Goal: Information Seeking & Learning: Learn about a topic

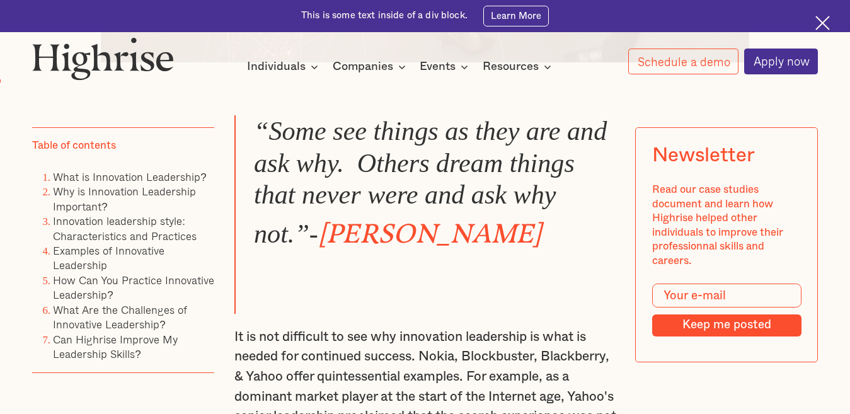
scroll to position [781, 0]
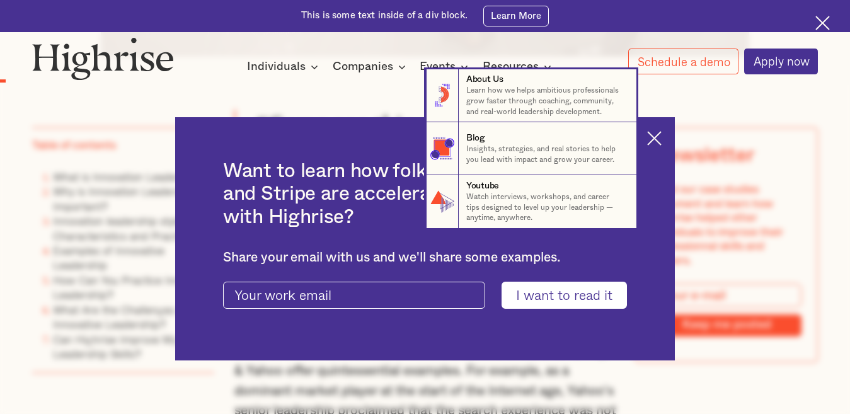
click at [670, 133] on nav "8 About Us Learn how we helps ambitious professionals grow faster through coach…" at bounding box center [425, 148] width 850 height 159
click at [662, 134] on nav "8 About Us Learn how we helps ambitious professionals grow faster through coach…" at bounding box center [425, 148] width 850 height 159
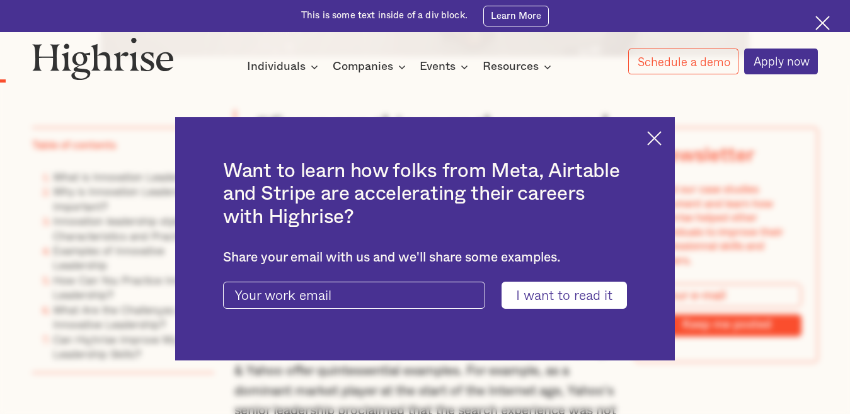
click at [662, 137] on img at bounding box center [654, 138] width 14 height 14
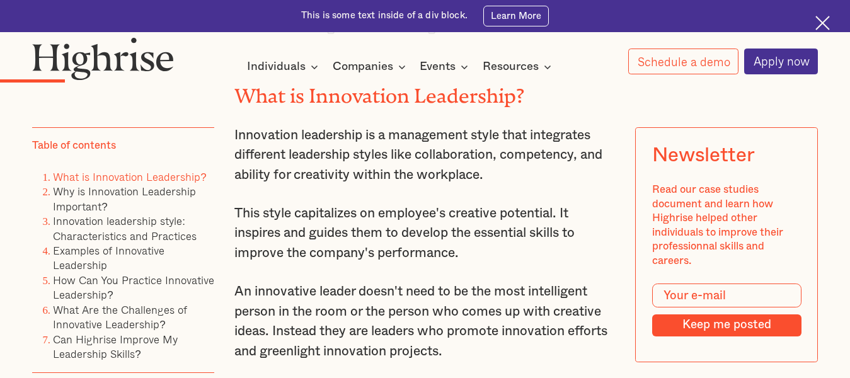
scroll to position [1487, 0]
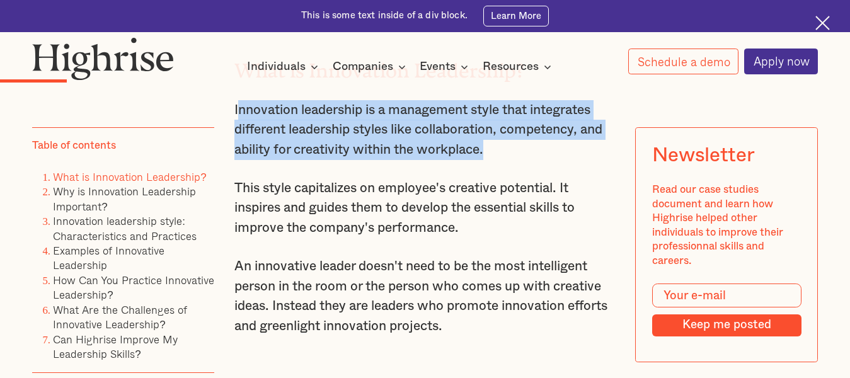
drag, startPoint x: 234, startPoint y: 135, endPoint x: 497, endPoint y: 187, distance: 268.4
click at [497, 160] on p "Innovation leadership is a management style that integrates different leadershi…" at bounding box center [425, 130] width 382 height 60
click at [316, 146] on p "Innovation leadership is a management style that integrates different leadershi…" at bounding box center [425, 130] width 382 height 60
drag, startPoint x: 232, startPoint y: 134, endPoint x: 522, endPoint y: 185, distance: 294.9
click at [522, 160] on p "Innovation leadership is a management style that integrates different leadershi…" at bounding box center [425, 130] width 382 height 60
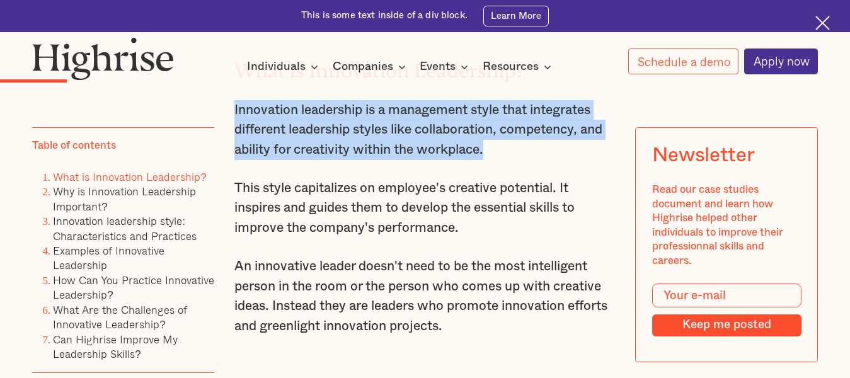
copy p "Innovation leadership is a management style that integrates different leadershi…"
click at [469, 160] on p "Innovation leadership is a management style that integrates different leadershi…" at bounding box center [425, 130] width 382 height 60
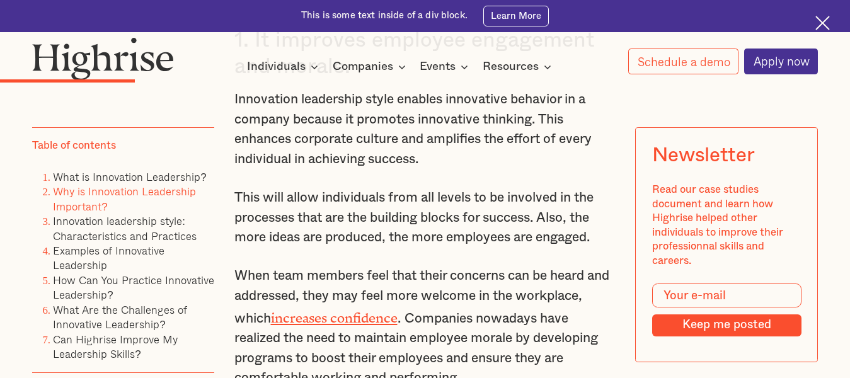
scroll to position [2124, 0]
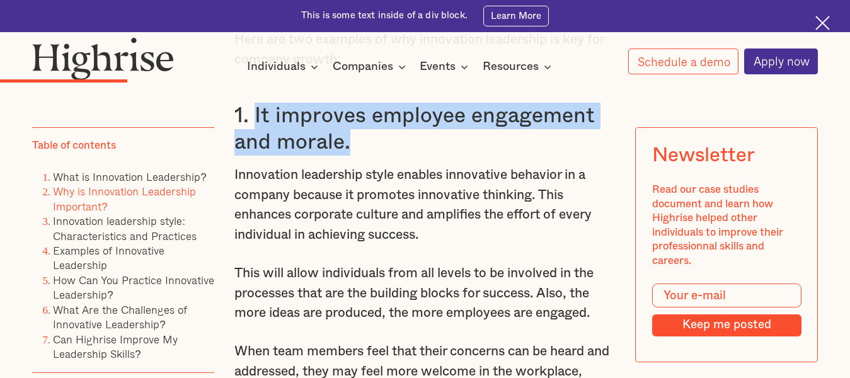
drag, startPoint x: 352, startPoint y: 178, endPoint x: 250, endPoint y: 159, distance: 103.2
click at [250, 156] on h3 "1. It improves employee engagement and morale." at bounding box center [425, 129] width 382 height 53
copy h3 "It improves employee engagement and morale."
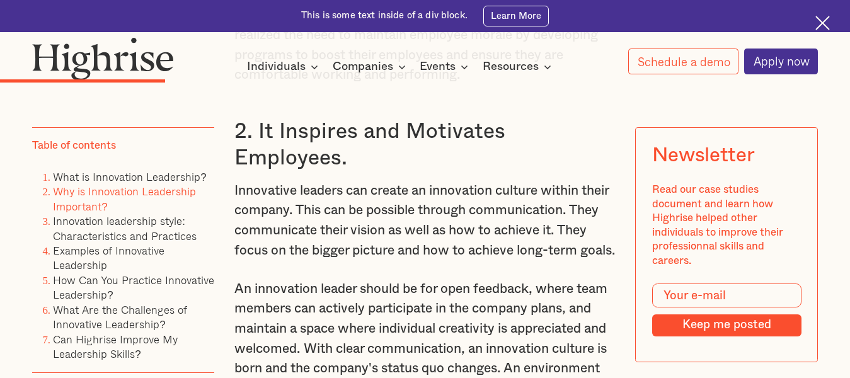
scroll to position [2522, 0]
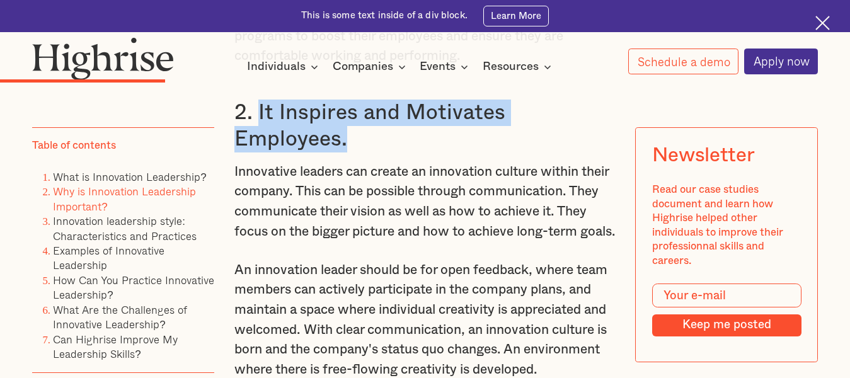
drag, startPoint x: 347, startPoint y: 176, endPoint x: 258, endPoint y: 154, distance: 91.6
click at [258, 153] on h3 "2. It Inspires and Motivates Employees." at bounding box center [425, 126] width 382 height 53
copy h3 "It Inspires and Motivates Employees."
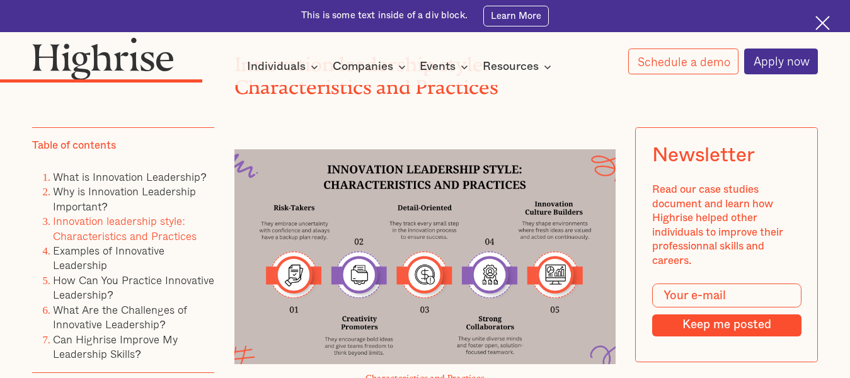
scroll to position [2993, 0]
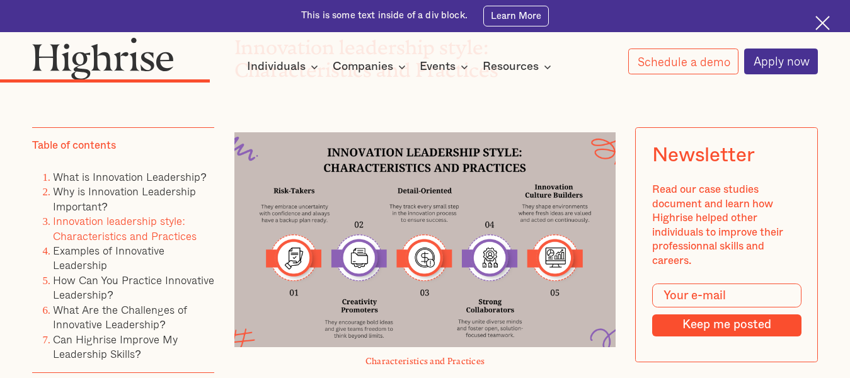
click at [604, 180] on div at bounding box center [425, 224] width 382 height 248
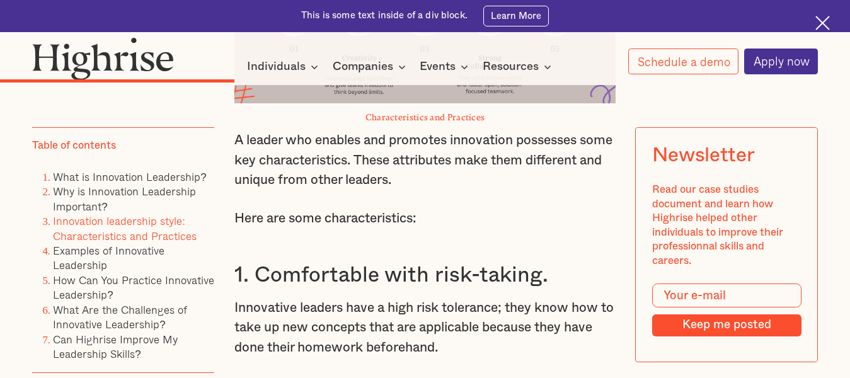
scroll to position [3288, 0]
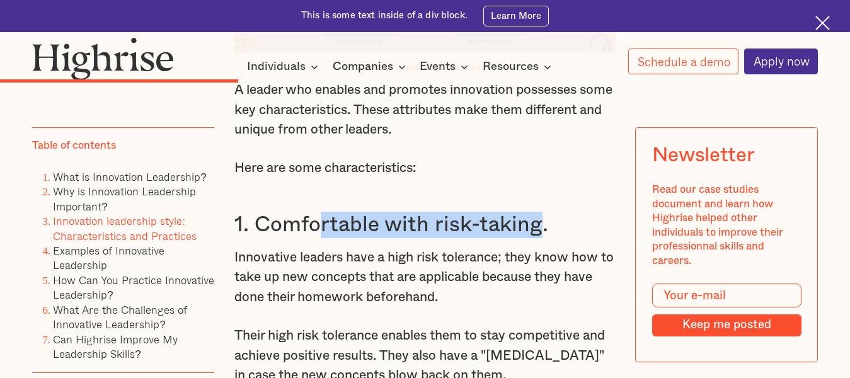
drag, startPoint x: 538, startPoint y: 311, endPoint x: 307, endPoint y: 323, distance: 231.0
click at [307, 323] on div "Why is Innovation Leadership Important? Innovation leaders like [PERSON_NAME], …" at bounding box center [425, 154] width 382 height 3146
drag, startPoint x: 252, startPoint y: 312, endPoint x: 539, endPoint y: 303, distance: 287.5
click at [539, 238] on h3 "1. Comfortable with risk-taking." at bounding box center [425, 225] width 382 height 26
copy h3 "Comfortable with risk-taking"
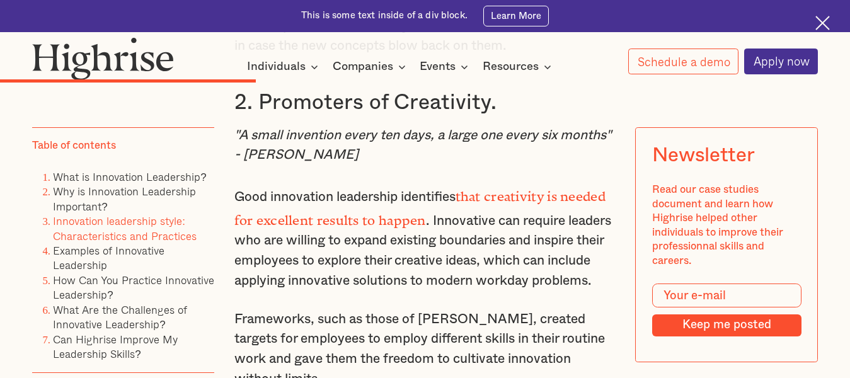
scroll to position [3641, 0]
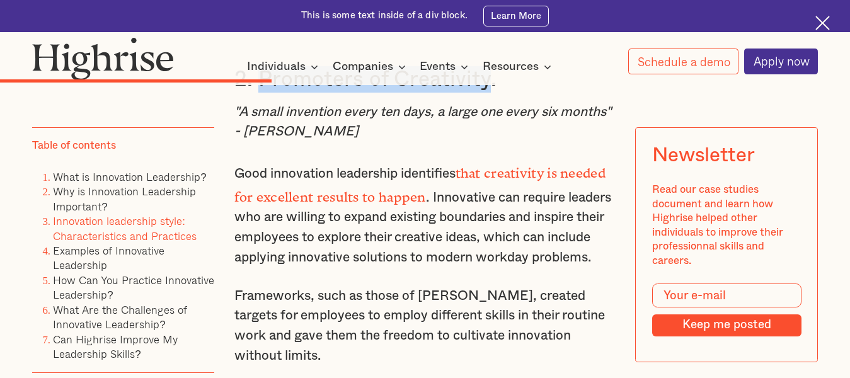
drag, startPoint x: 487, startPoint y: 169, endPoint x: 255, endPoint y: 161, distance: 232.7
click at [255, 93] on h3 "2. Promoters of Creativity." at bounding box center [425, 79] width 382 height 26
copy h3 "Promoters of Creativity"
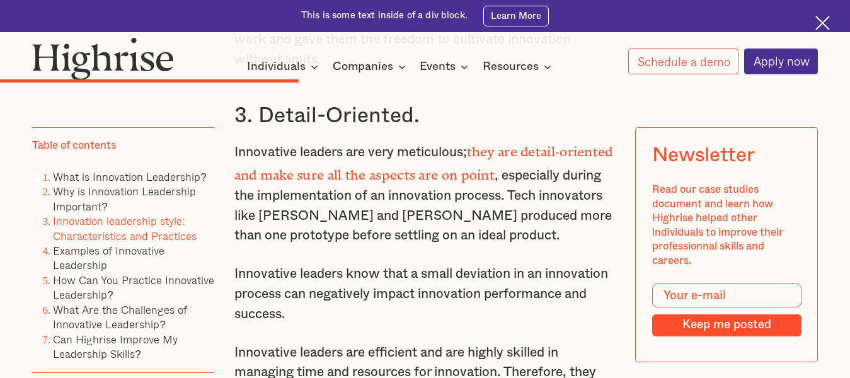
scroll to position [3943, 0]
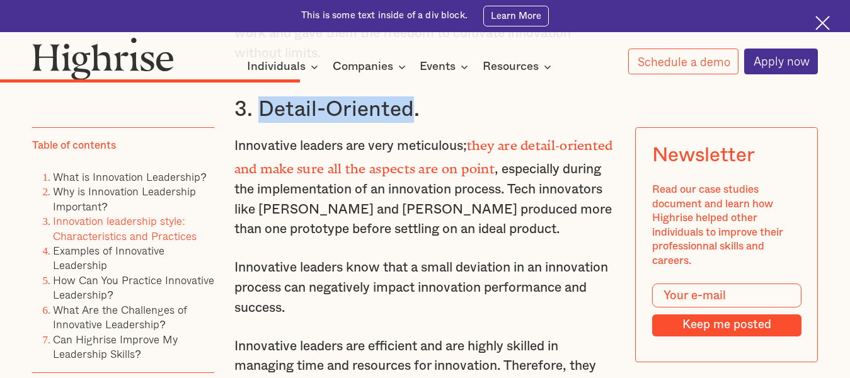
drag, startPoint x: 410, startPoint y: 190, endPoint x: 257, endPoint y: 192, distance: 153.1
click at [257, 123] on h3 "3. Detail-Oriented." at bounding box center [425, 109] width 382 height 26
copy h3 "Detail-Oriented"
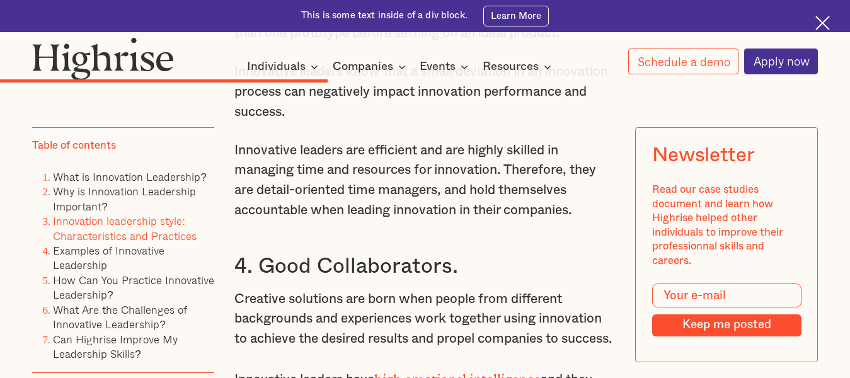
scroll to position [4296, 0]
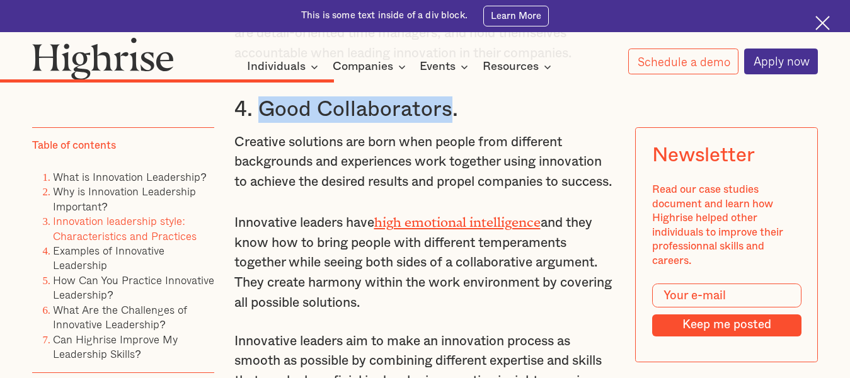
drag, startPoint x: 256, startPoint y: 194, endPoint x: 449, endPoint y: 187, distance: 193.0
click at [449, 123] on h3 "4. Good Collaborators." at bounding box center [425, 109] width 382 height 26
copy h3 "Good Collaborators"
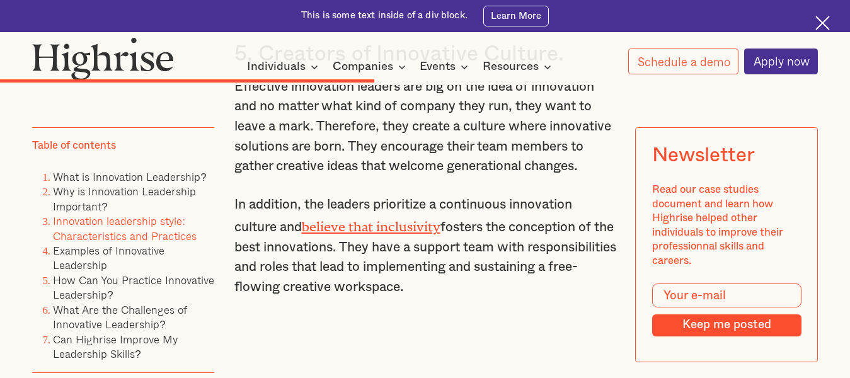
scroll to position [4724, 0]
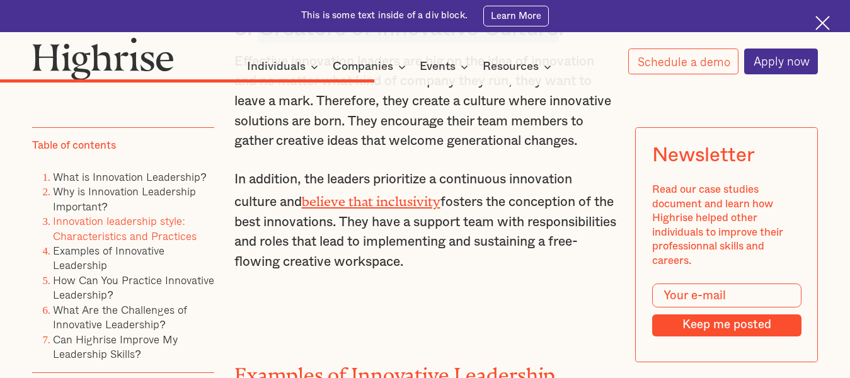
drag, startPoint x: 258, startPoint y: 132, endPoint x: 556, endPoint y: 134, distance: 298.1
click at [556, 42] on h3 "5. Creators of Innovative Culture." at bounding box center [425, 29] width 382 height 26
copy h3 "Creators of Innovative Culture"
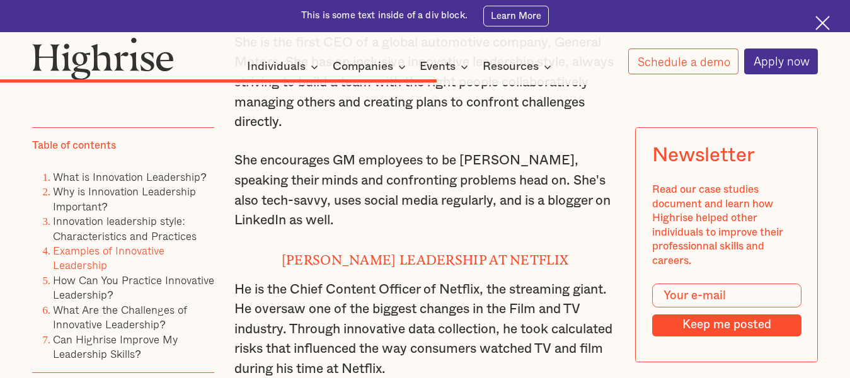
scroll to position [5355, 0]
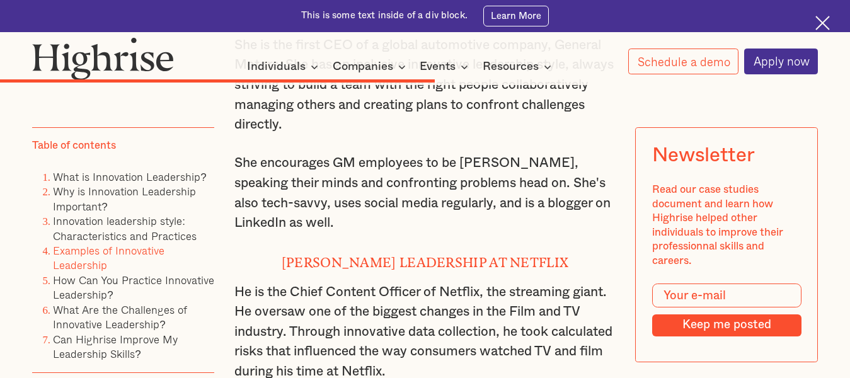
drag, startPoint x: 256, startPoint y: 146, endPoint x: 602, endPoint y: 141, distance: 346.6
click at [602, 25] on h4 "[PERSON_NAME] leadership at General Motors" at bounding box center [425, 17] width 382 height 16
copy h4 "[PERSON_NAME] leadership at General Motors"
click at [451, 233] on p "She encourages GM employees to be [PERSON_NAME], speaking their minds and confr…" at bounding box center [425, 192] width 382 height 79
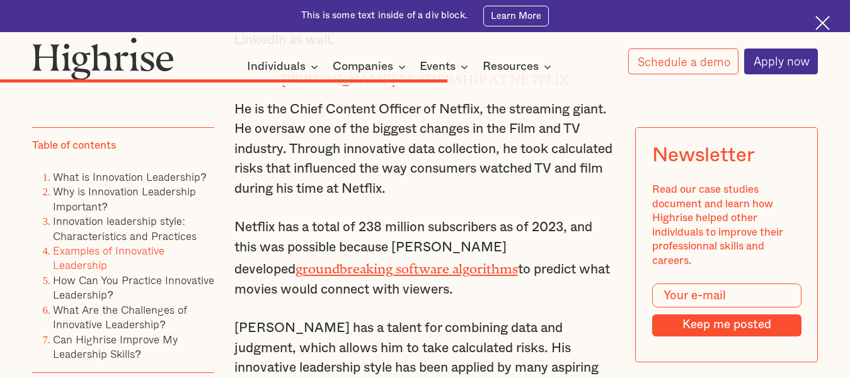
scroll to position [5556, 0]
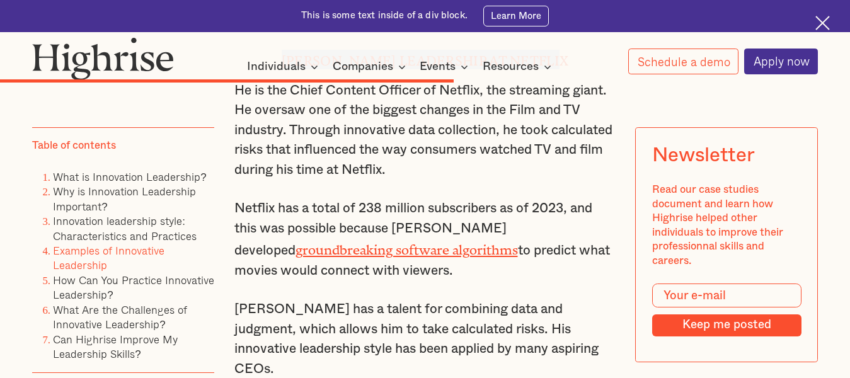
drag, startPoint x: 283, startPoint y: 186, endPoint x: 591, endPoint y: 181, distance: 308.2
click at [591, 69] on h4 "[PERSON_NAME] Leadership at Netflix" at bounding box center [425, 60] width 382 height 20
copy strong "[PERSON_NAME] Leadership at Netflix"
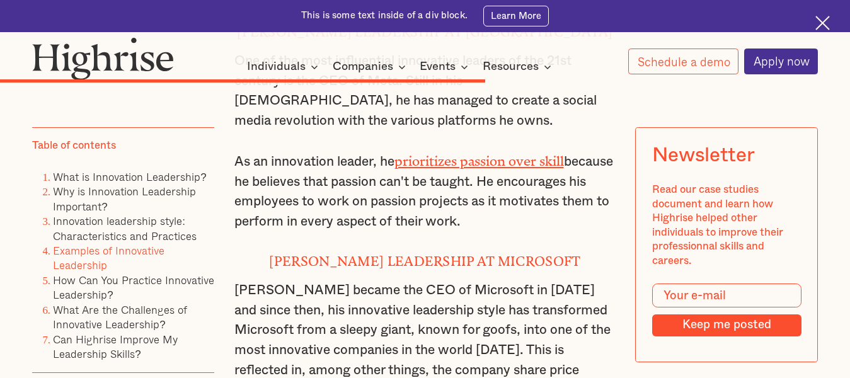
scroll to position [5960, 0]
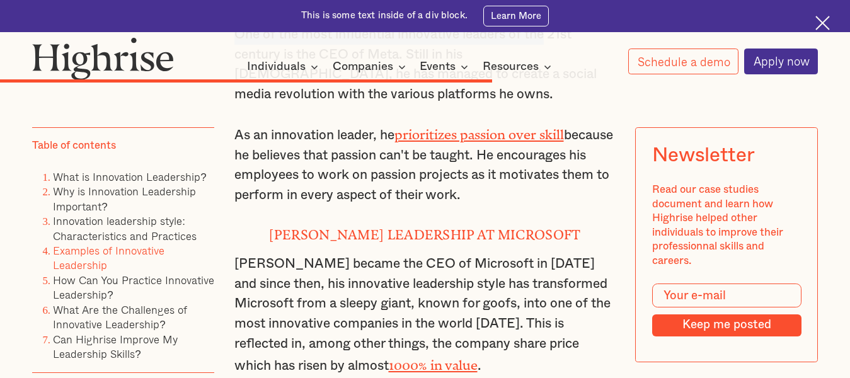
drag, startPoint x: 270, startPoint y: 110, endPoint x: 551, endPoint y: 135, distance: 282.8
drag, startPoint x: 580, startPoint y: 110, endPoint x: 277, endPoint y: 95, distance: 303.5
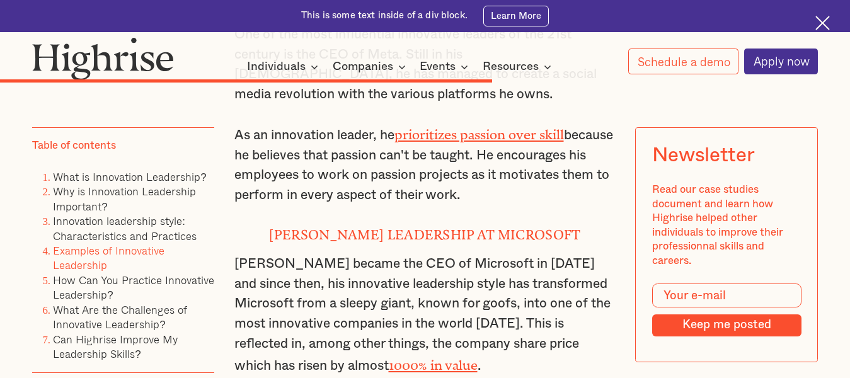
click at [500, 104] on p "One of the most influential innovative leaders of the 21st century is the CEO o…" at bounding box center [425, 64] width 382 height 79
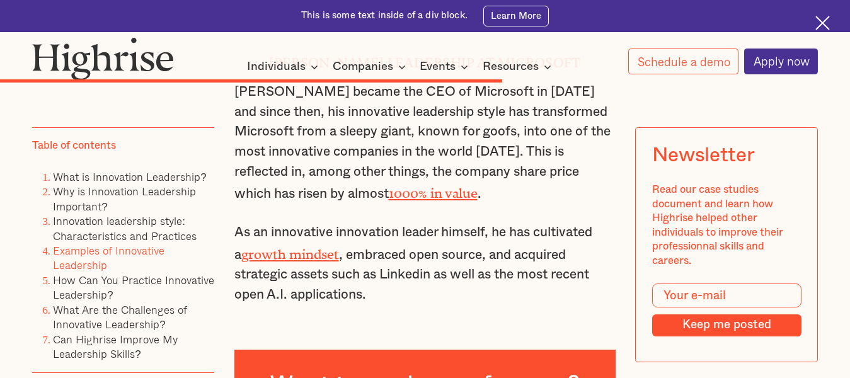
scroll to position [6161, 0]
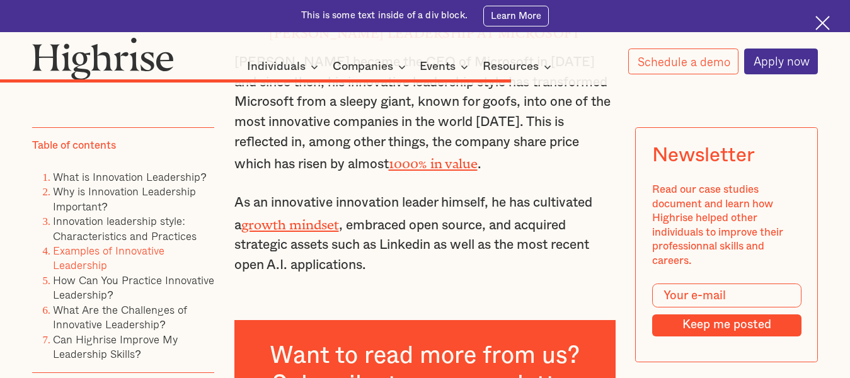
drag, startPoint x: 267, startPoint y: 137, endPoint x: 589, endPoint y: 141, distance: 322.7
click at [589, 42] on h4 "[PERSON_NAME] Leadership at Microsoft" at bounding box center [425, 32] width 382 height 20
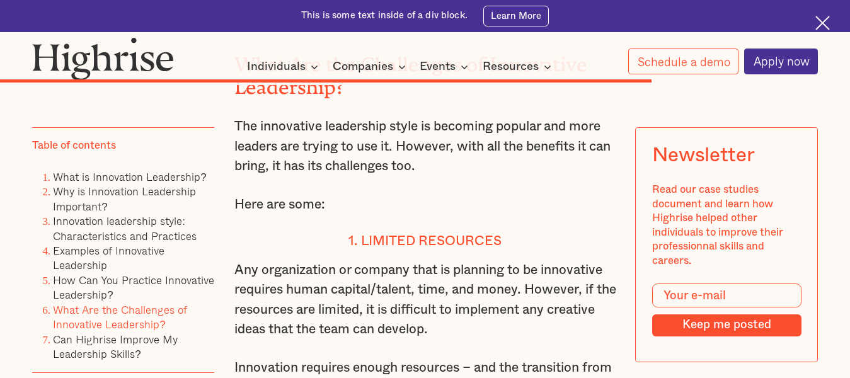
scroll to position [7699, 0]
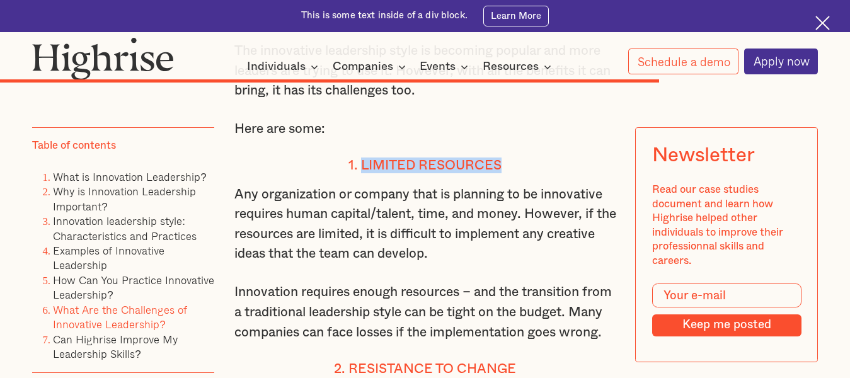
drag, startPoint x: 504, startPoint y: 277, endPoint x: 362, endPoint y: 260, distance: 142.7
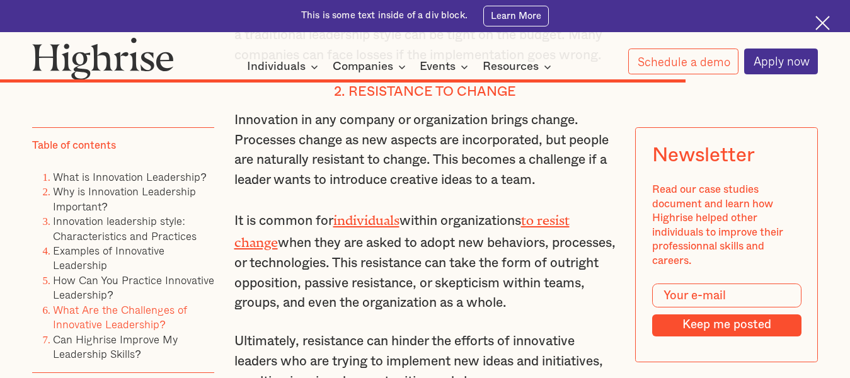
scroll to position [8001, 0]
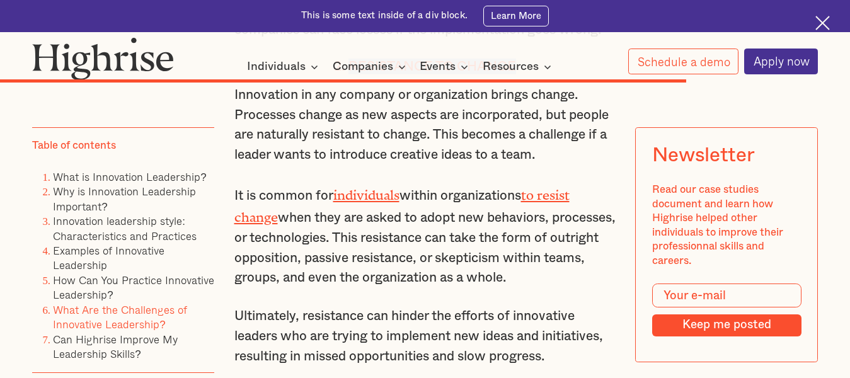
drag, startPoint x: 521, startPoint y: 199, endPoint x: 348, endPoint y: 184, distance: 173.3
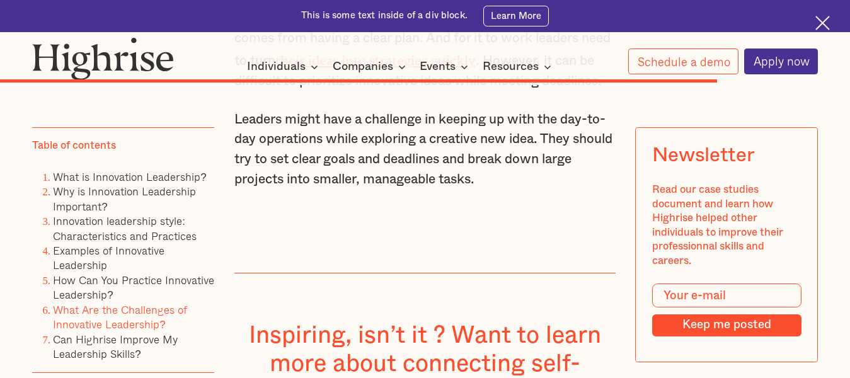
scroll to position [8405, 0]
drag, startPoint x: 502, startPoint y: 146, endPoint x: 371, endPoint y: 135, distance: 131.5
click at [456, 90] on p "Organizations and companies run on performance, which comes from having a clear…" at bounding box center [425, 49] width 382 height 82
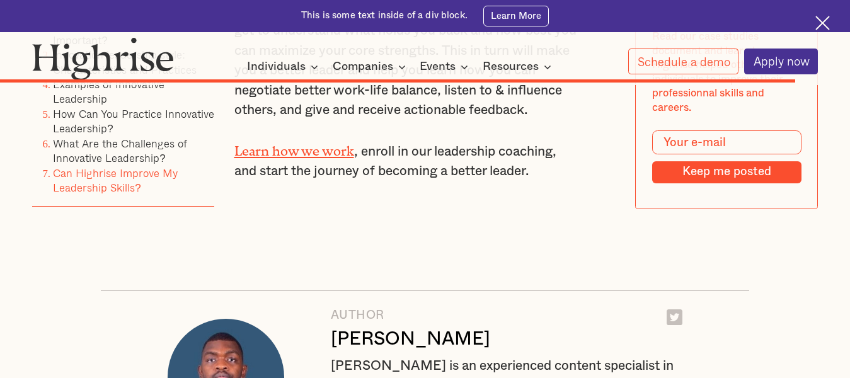
scroll to position [9161, 0]
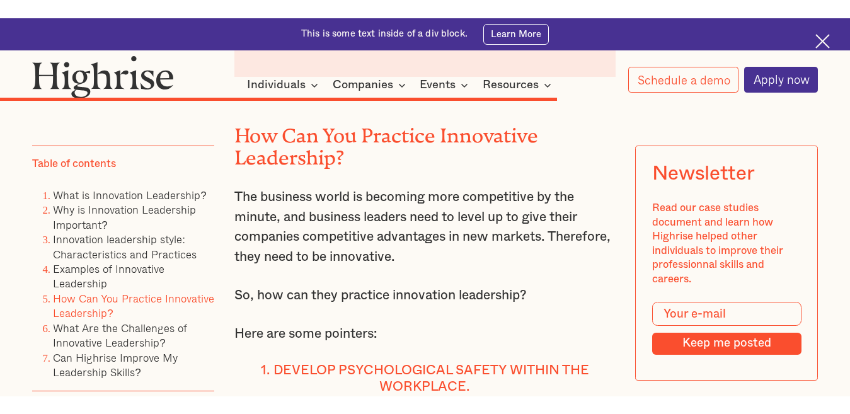
scroll to position [6590, 0]
